Goal: Transaction & Acquisition: Book appointment/travel/reservation

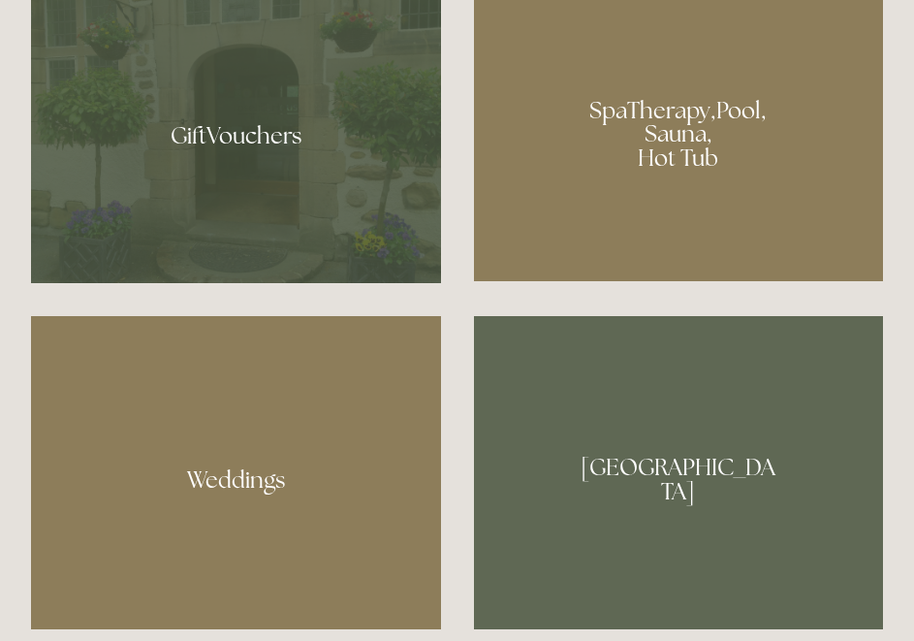
scroll to position [1588, 0]
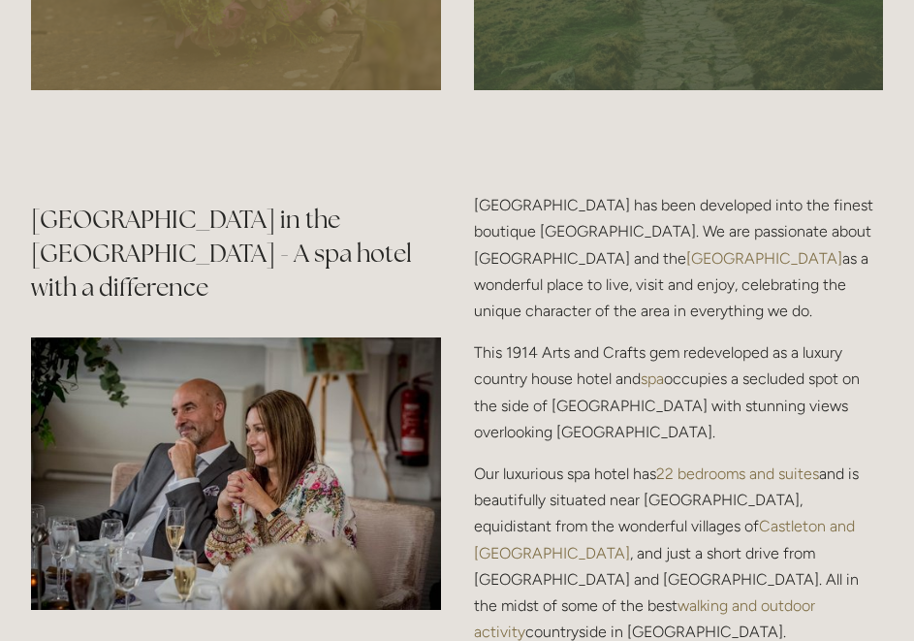
click at [757, 339] on p "This 1914 Arts and Crafts gem redeveloped as a luxury country house hotel and s…" at bounding box center [679, 392] width 410 height 106
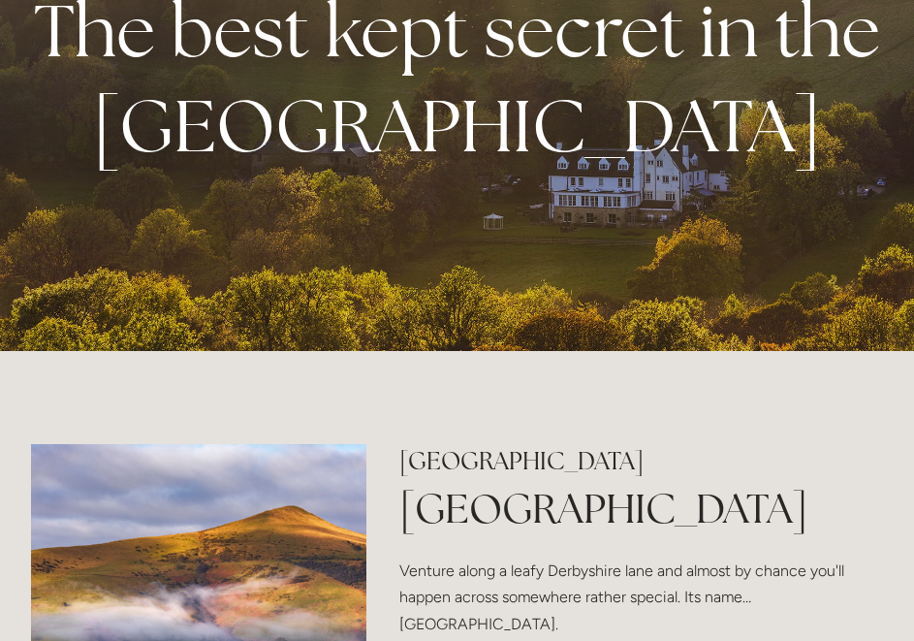
scroll to position [0, 0]
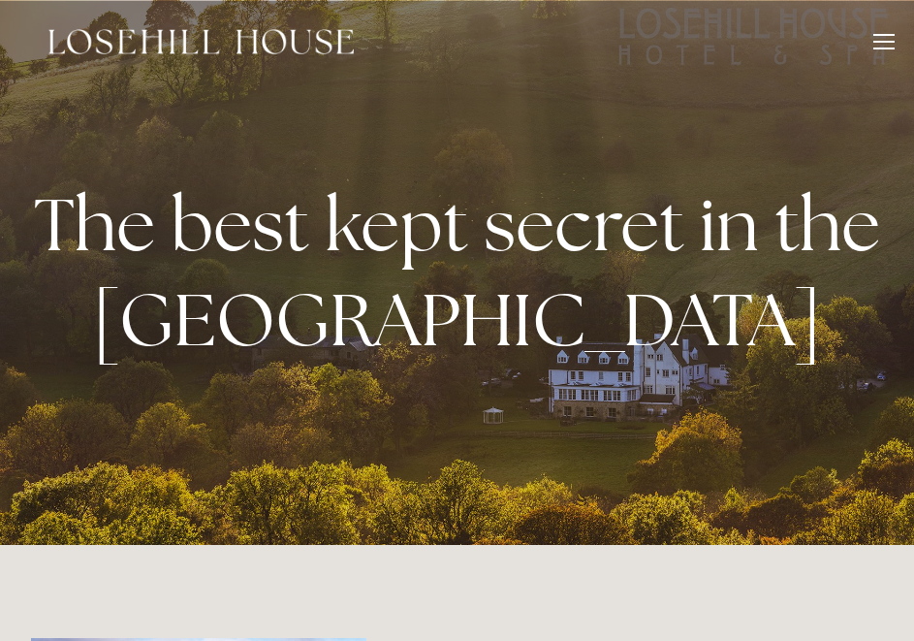
click at [758, 41] on div at bounding box center [884, 42] width 21 height 2
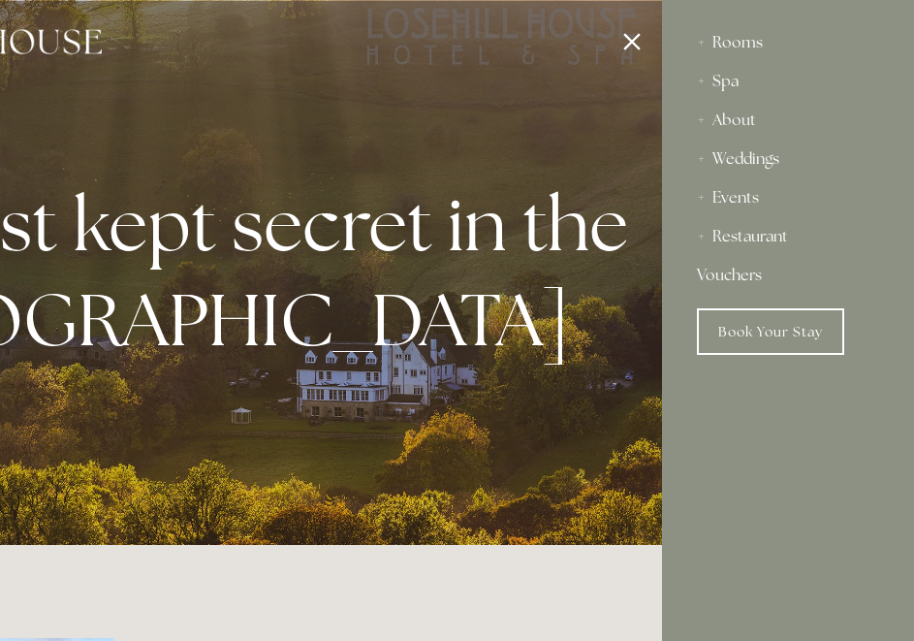
click at [737, 42] on div "Rooms" at bounding box center [788, 42] width 182 height 39
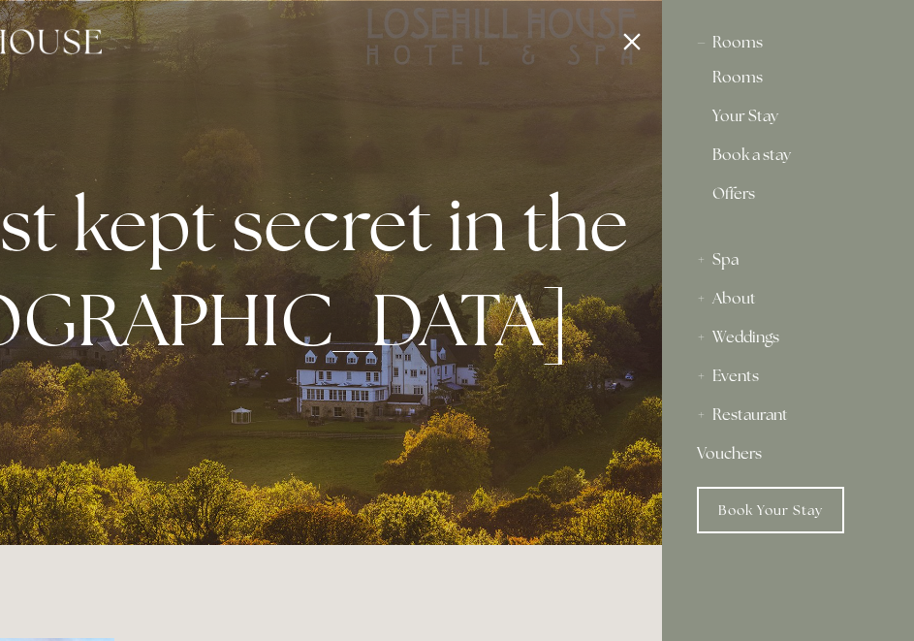
click at [742, 87] on link "Rooms" at bounding box center [788, 81] width 151 height 23
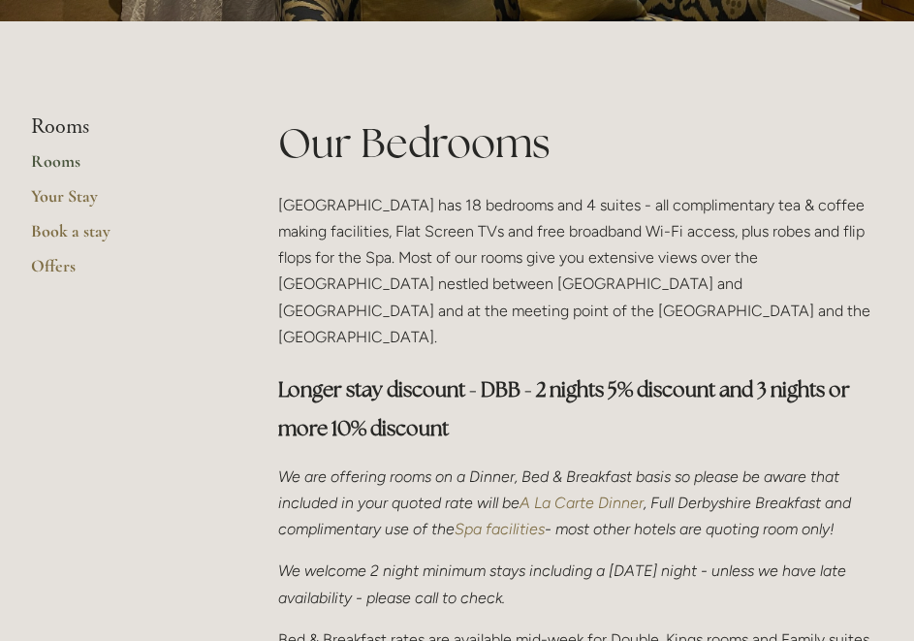
scroll to position [385, 0]
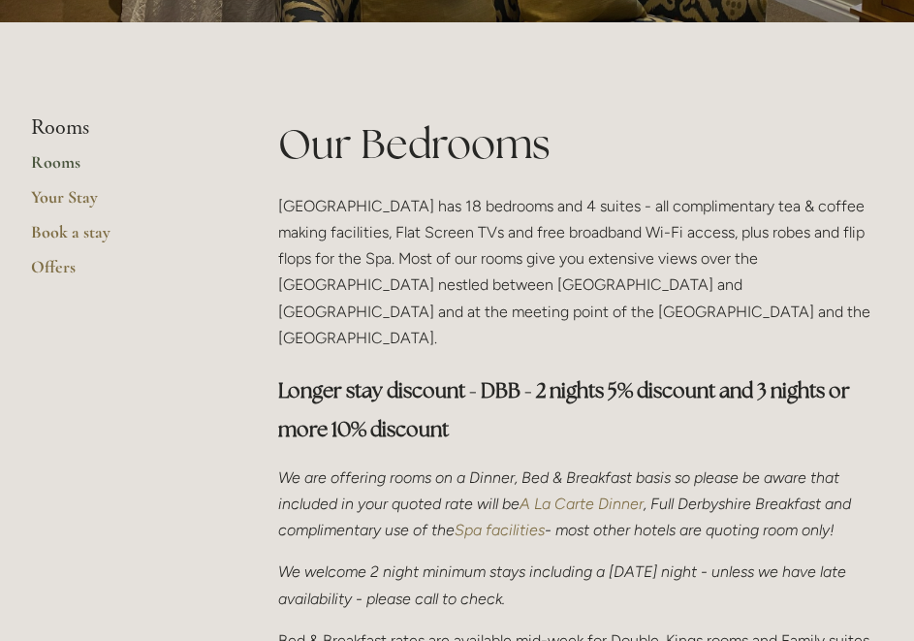
click at [48, 164] on link "Rooms" at bounding box center [123, 168] width 185 height 35
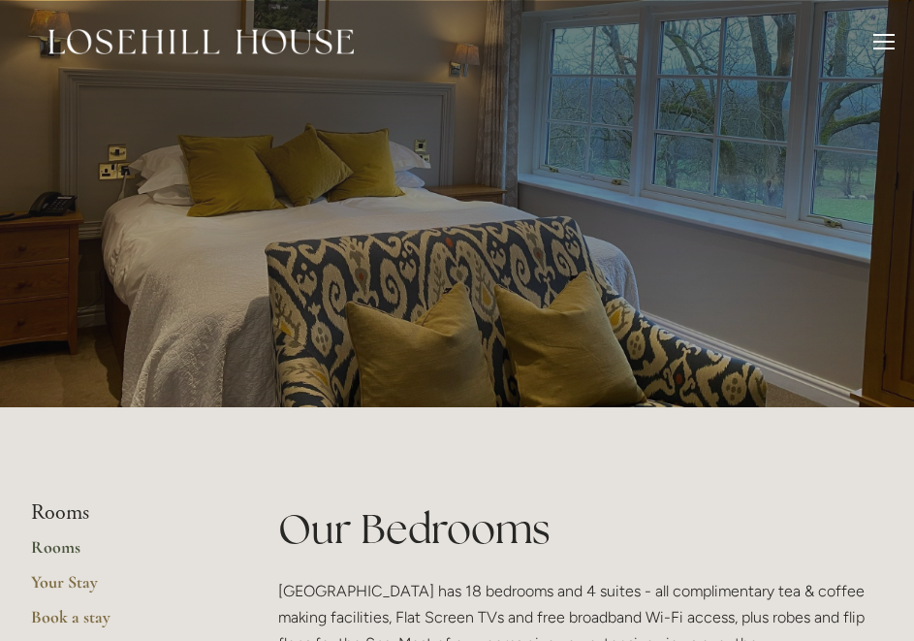
click at [887, 39] on div at bounding box center [884, 44] width 21 height 21
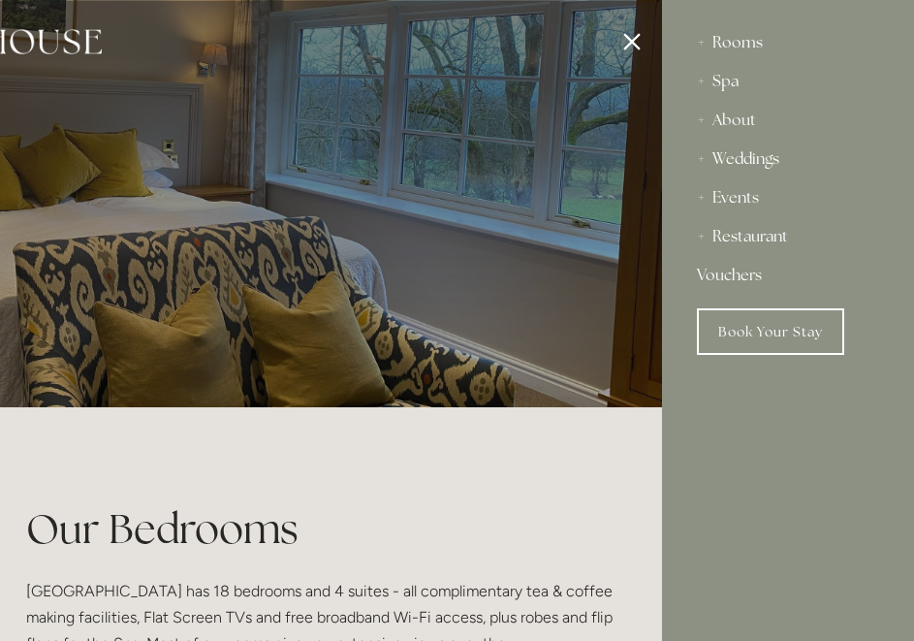
click at [750, 41] on div "Rooms" at bounding box center [788, 42] width 182 height 39
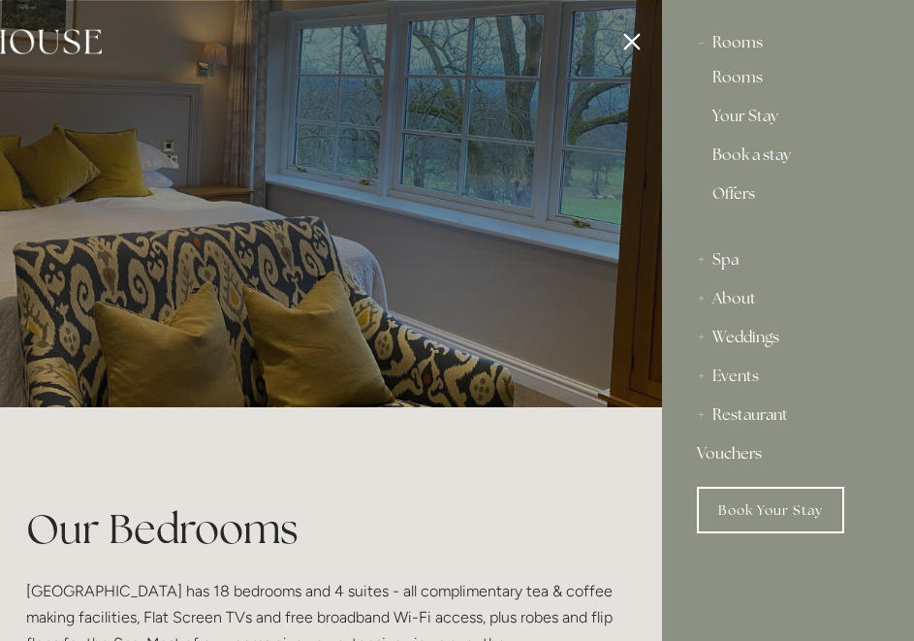
click at [755, 39] on div "Rooms" at bounding box center [788, 42] width 182 height 39
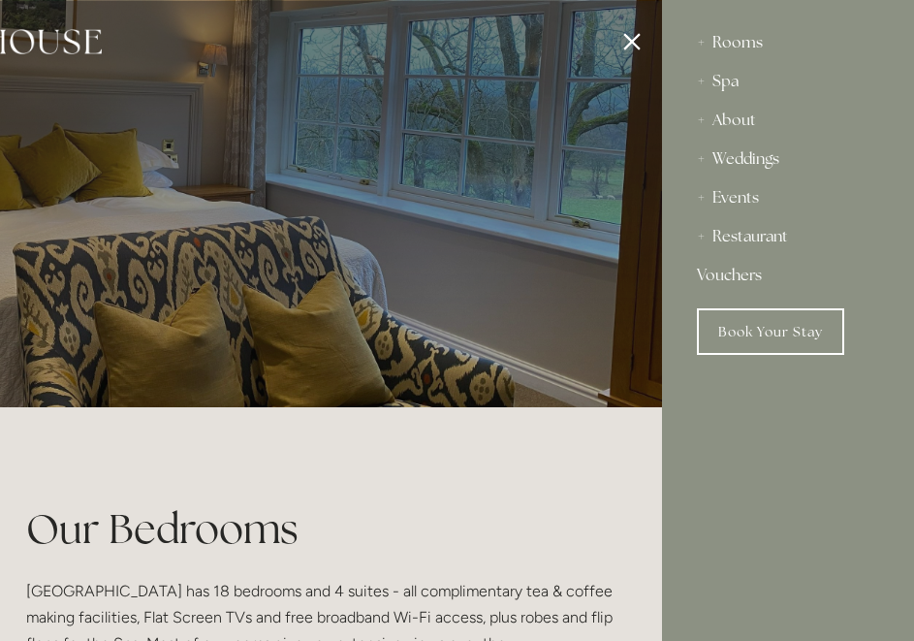
click at [753, 42] on div "Rooms" at bounding box center [788, 42] width 182 height 39
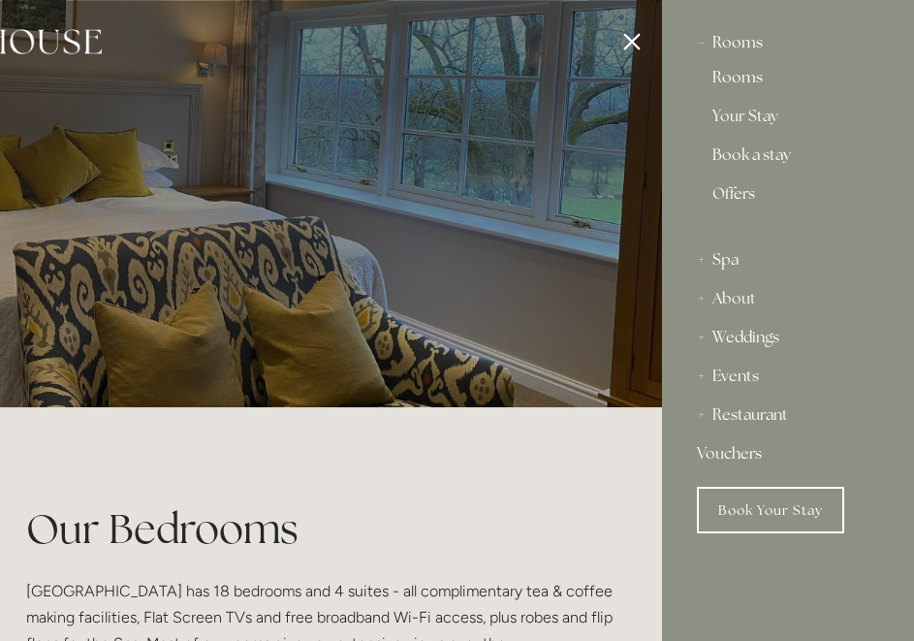
click at [745, 81] on link "Rooms" at bounding box center [788, 81] width 151 height 23
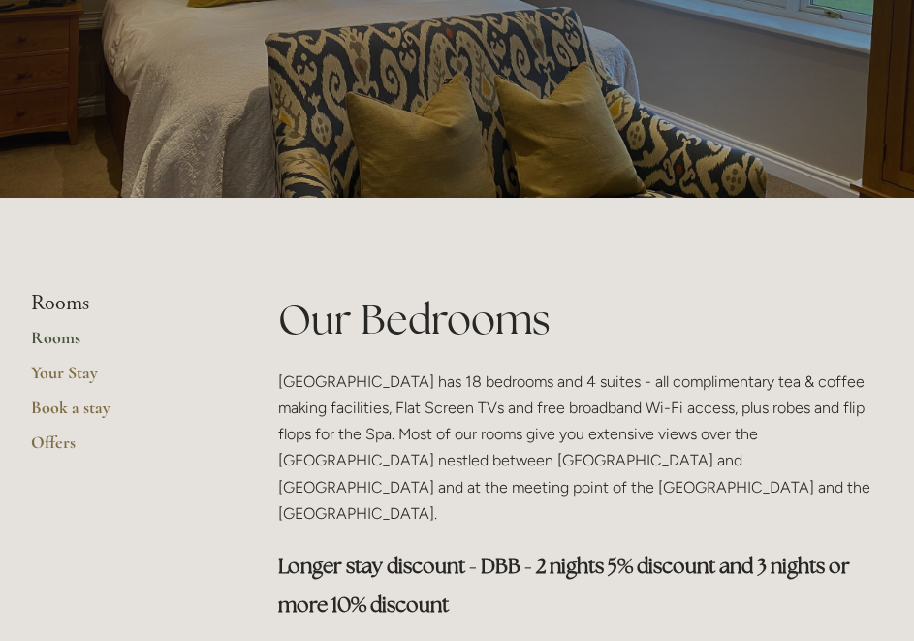
scroll to position [232, 0]
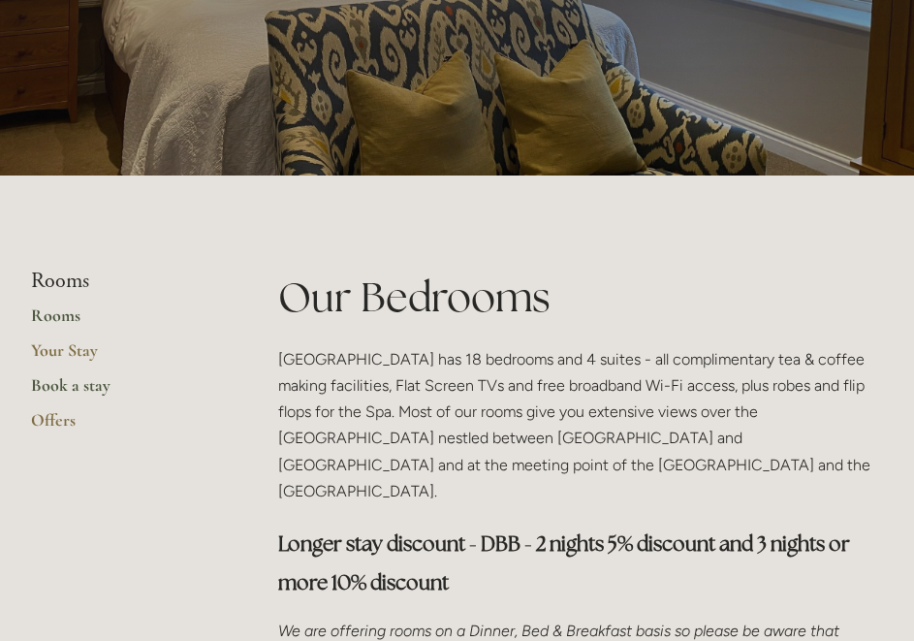
click at [74, 386] on link "Book a stay" at bounding box center [123, 391] width 185 height 35
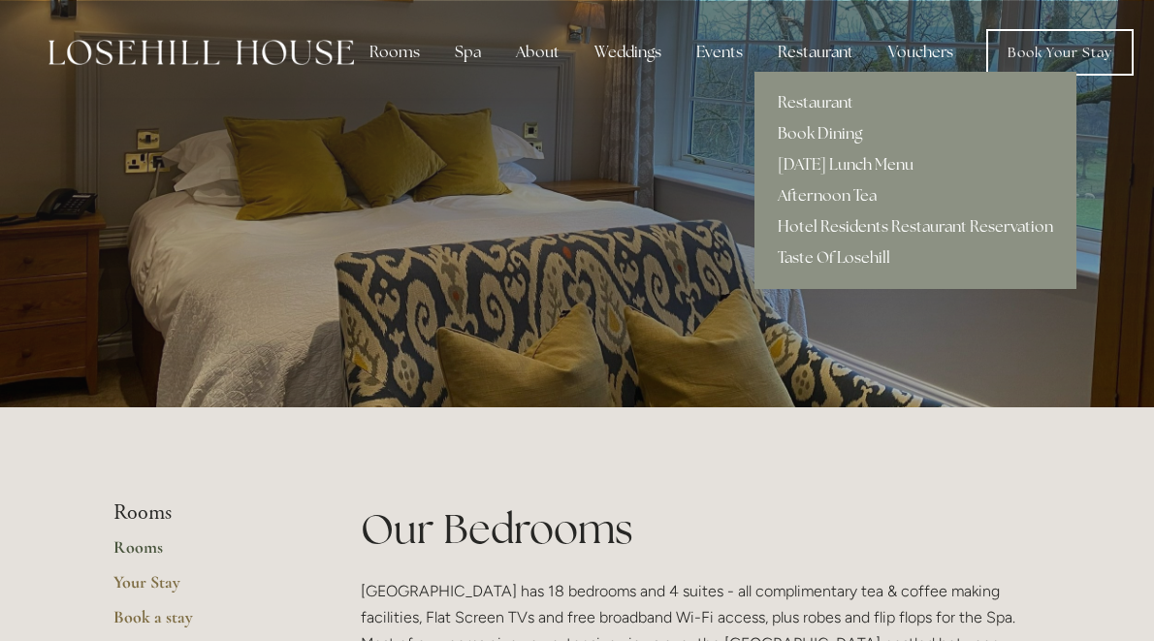
click at [824, 52] on div "Restaurant" at bounding box center [815, 52] width 107 height 39
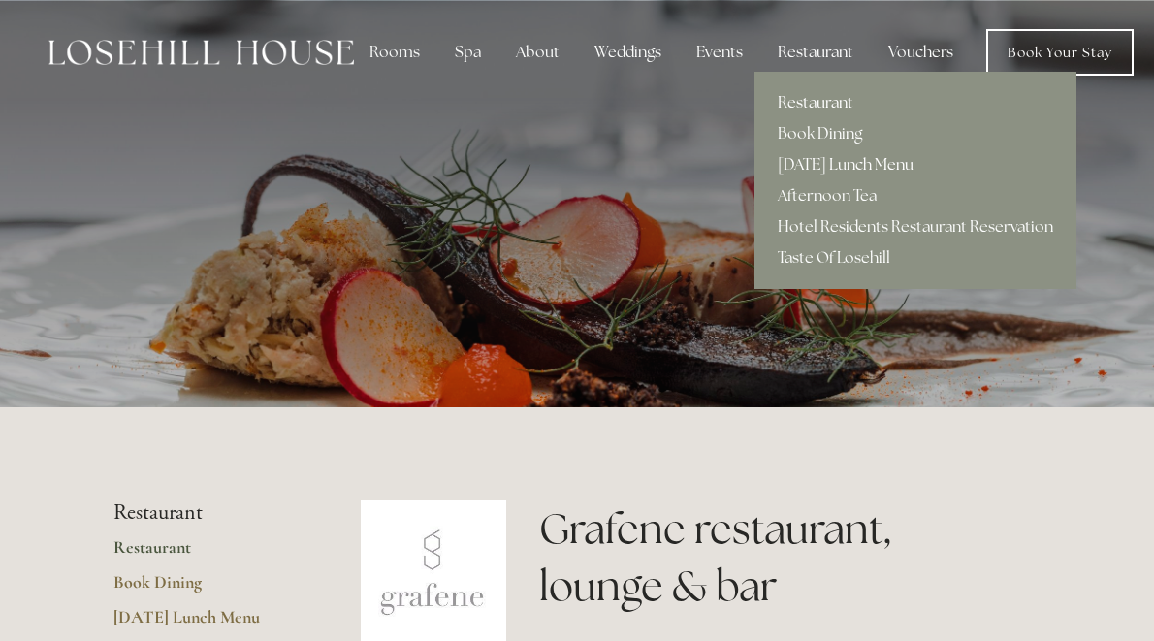
click at [862, 163] on link "[DATE] Lunch Menu" at bounding box center [915, 164] width 322 height 31
